Goal: Contribute content: Add original content to the website for others to see

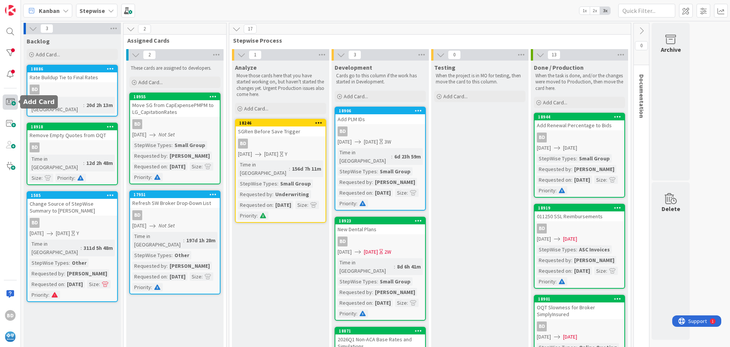
click at [9, 102] on span at bounding box center [10, 101] width 15 height 15
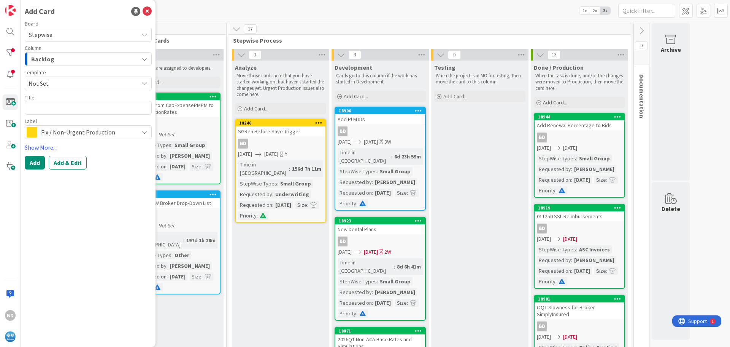
click at [37, 106] on textarea at bounding box center [88, 108] width 127 height 14
type textarea "x"
type textarea "2"
type textarea "x"
type textarea "20"
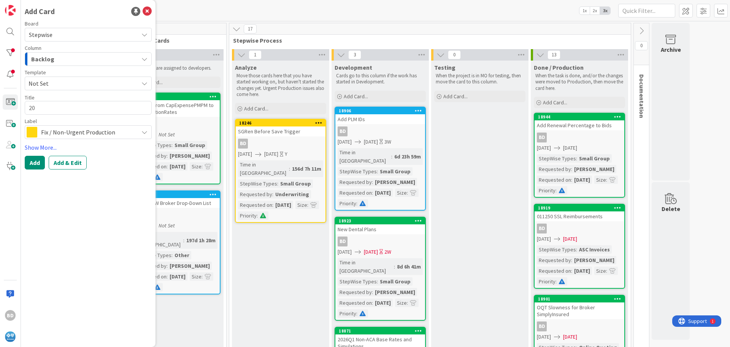
type textarea "x"
type textarea "202"
type textarea "x"
type textarea "2026"
type textarea "x"
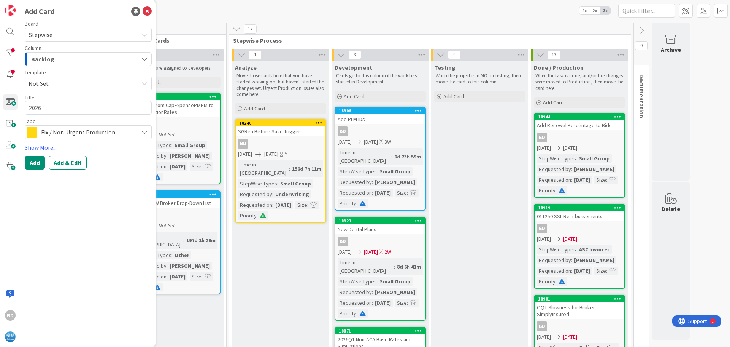
type textarea "2026"
type textarea "x"
type textarea "2026 S"
type textarea "x"
type textarea "2026 SB"
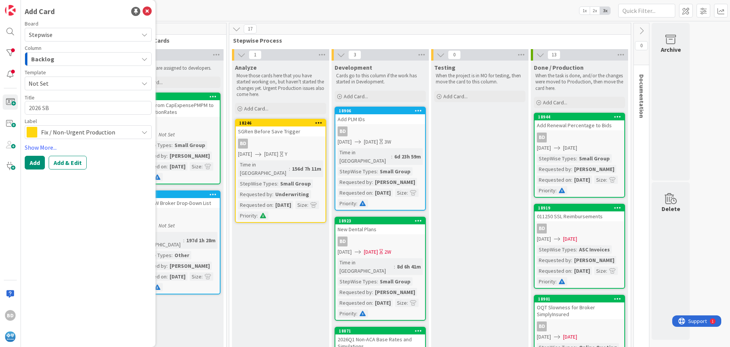
type textarea "x"
type textarea "2026 SBC"
type textarea "x"
type textarea "2026 SBC"
type textarea "x"
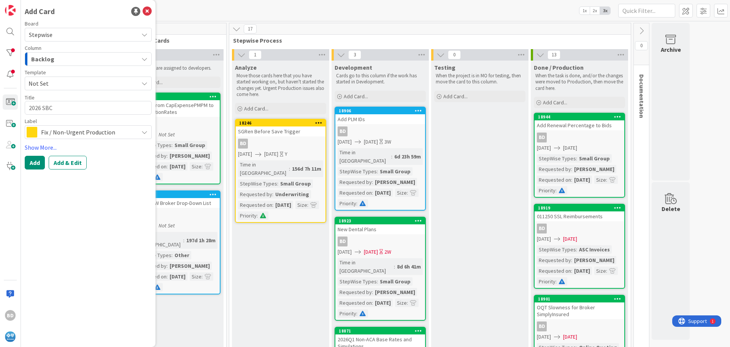
type textarea "2026 SBC U"
type textarea "x"
type textarea "2026 SBC Up"
type textarea "x"
type textarea "2026 SBC Upd"
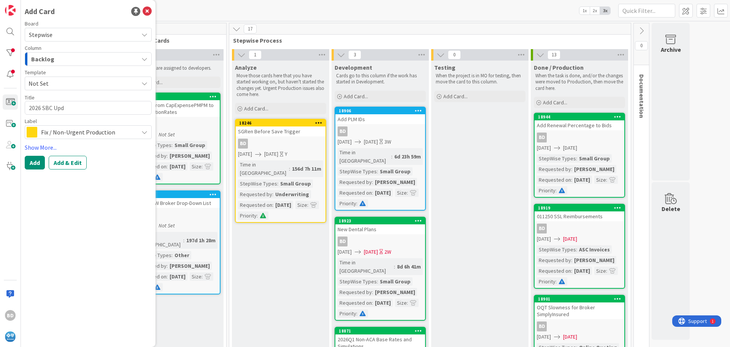
type textarea "x"
type textarea "2026 SBC Upda"
type textarea "x"
type textarea "2026 SBC Updat"
type textarea "x"
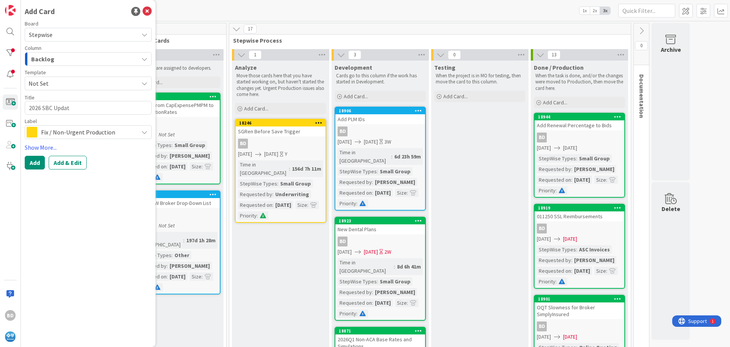
type textarea "2026 SBC Update"
click at [53, 109] on textarea "2026 SBC Update" at bounding box center [88, 108] width 127 height 14
type textarea "x"
type textarea "2026 SBC Update"
type textarea "x"
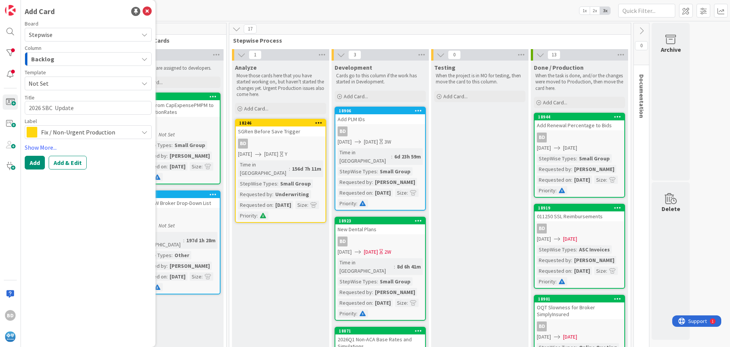
type textarea "2026 SBC F Update"
type textarea "x"
type textarea "2026 SBC Fi Update"
type textarea "x"
type textarea "2026 SBC Fil Update"
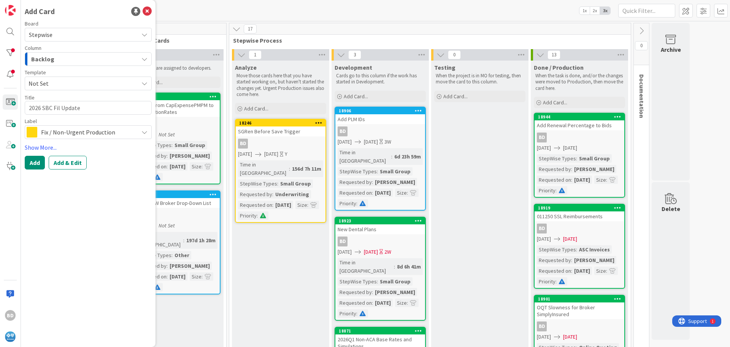
type textarea "x"
type textarea "2026 SBC File Update"
click at [82, 133] on span "Fix / Non-Urgent Production" at bounding box center [88, 132] width 94 height 11
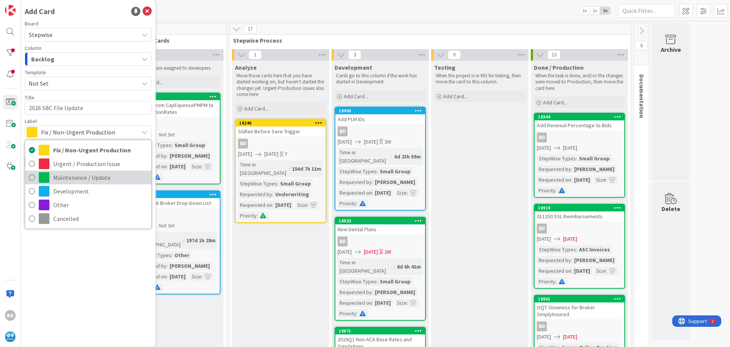
click at [75, 175] on span "Maintenance / Update" at bounding box center [100, 177] width 94 height 11
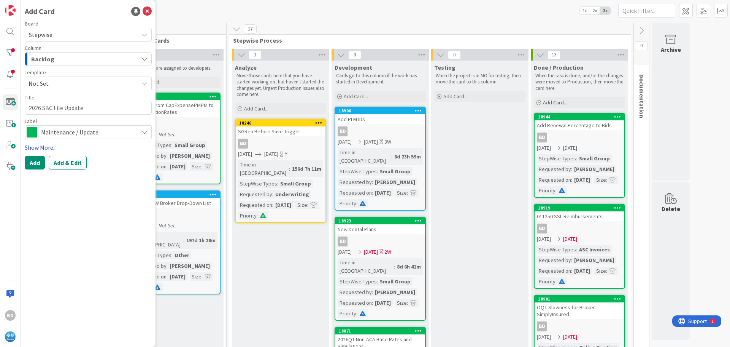
click at [38, 144] on link "Show More..." at bounding box center [88, 147] width 127 height 9
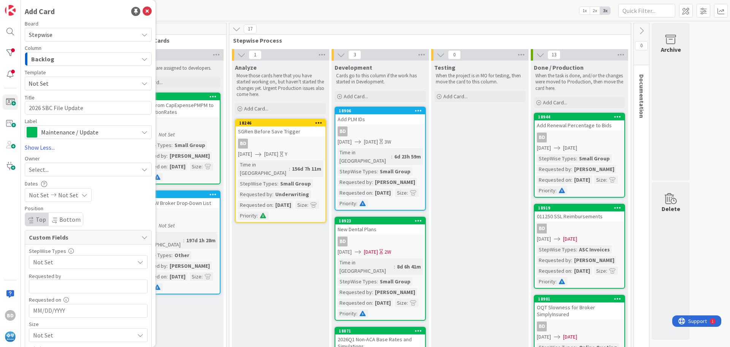
click at [46, 169] on span "Select..." at bounding box center [39, 169] width 20 height 9
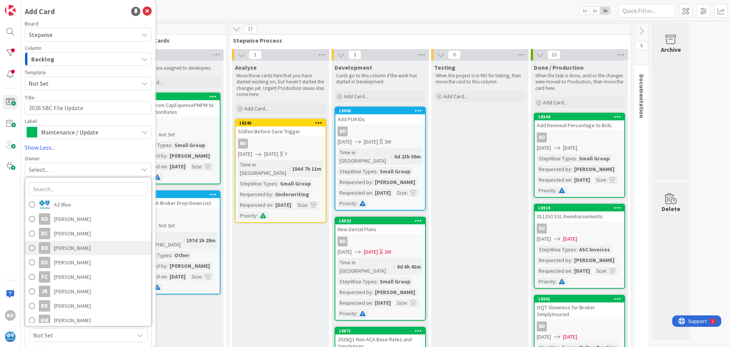
click at [62, 247] on span "[PERSON_NAME]" at bounding box center [72, 247] width 37 height 11
type textarea "x"
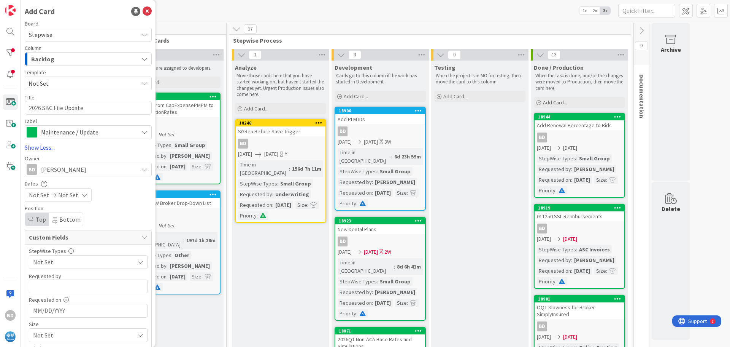
click at [44, 194] on span "Not Set" at bounding box center [39, 194] width 20 height 9
click at [99, 261] on td "11" at bounding box center [100, 261] width 15 height 14
type input "[DATE]"
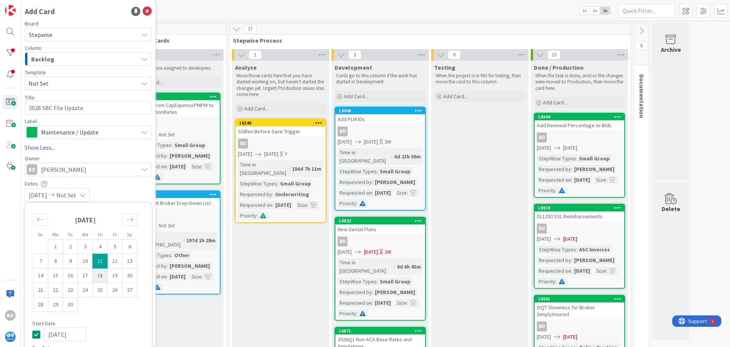
type textarea "x"
click at [119, 274] on td "19" at bounding box center [115, 275] width 15 height 14
type input "[DATE]"
click at [124, 194] on div "[DATE] [DATE]" at bounding box center [88, 195] width 127 height 14
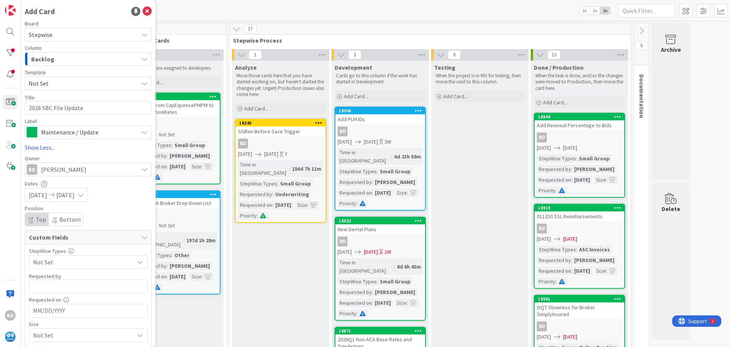
click at [58, 262] on span "Not Set" at bounding box center [81, 261] width 97 height 11
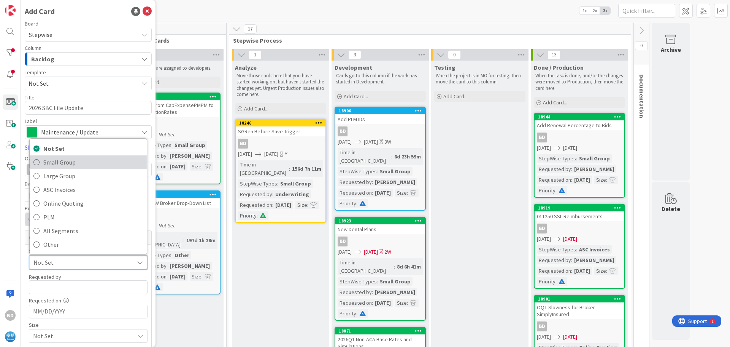
click at [54, 166] on span "Small Group" at bounding box center [93, 161] width 100 height 11
type textarea "x"
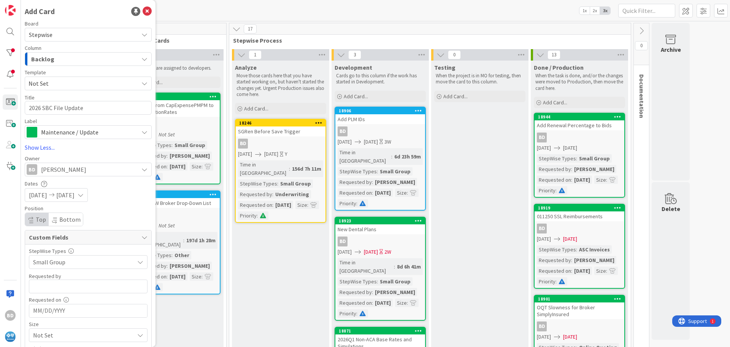
scroll to position [47, 0]
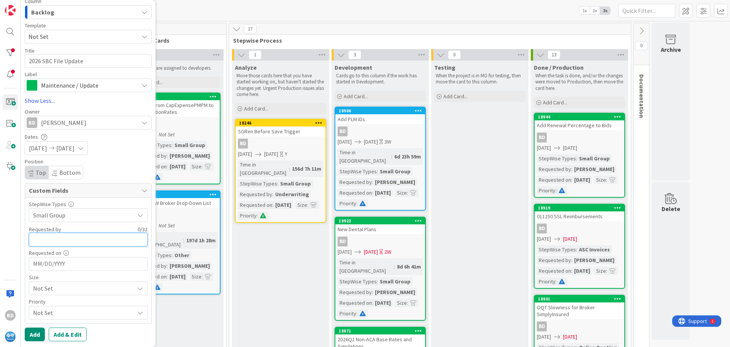
click at [46, 238] on input "text" at bounding box center [88, 239] width 119 height 14
type input "[PERSON_NAME]"
type textarea "x"
type input "[PERSON_NAME]"
click at [60, 262] on input "MM/DD/YYYY" at bounding box center [88, 263] width 110 height 13
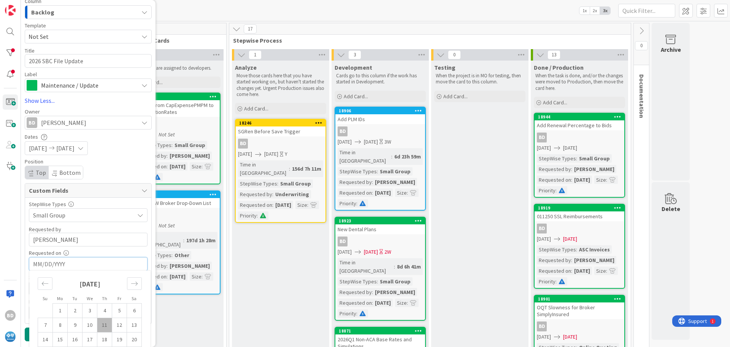
click at [110, 324] on td "11" at bounding box center [104, 325] width 15 height 14
type textarea "x"
type input "[DATE]"
click at [56, 288] on span "Not Set" at bounding box center [81, 288] width 97 height 11
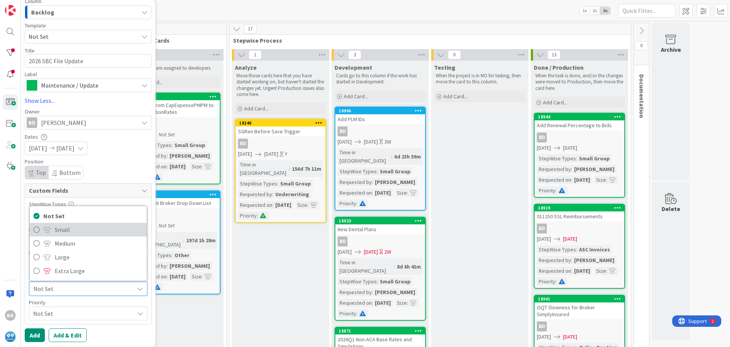
click at [56, 231] on span "Small" at bounding box center [99, 229] width 88 height 11
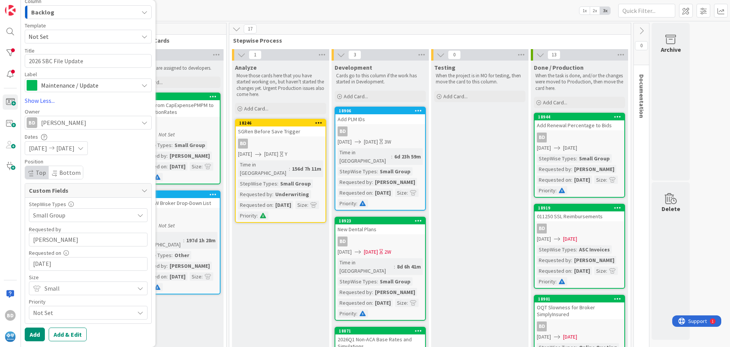
click at [43, 315] on span "Not Set" at bounding box center [81, 312] width 97 height 11
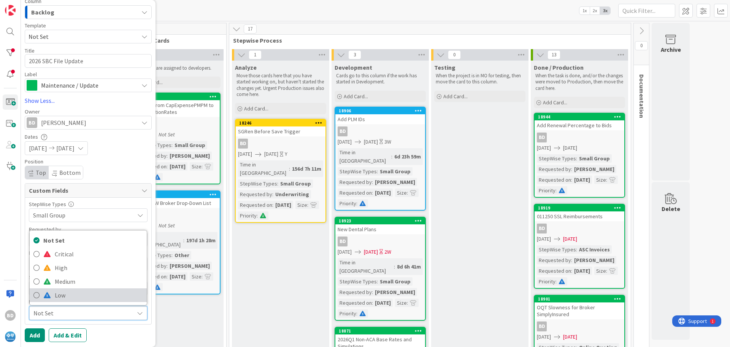
click at [53, 297] on link "Low" at bounding box center [88, 295] width 117 height 14
type textarea "x"
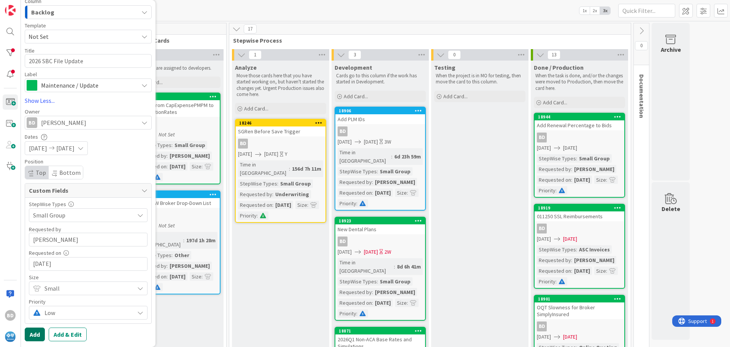
click at [34, 335] on button "Add" at bounding box center [35, 334] width 20 height 14
